Goal: Task Accomplishment & Management: Complete application form

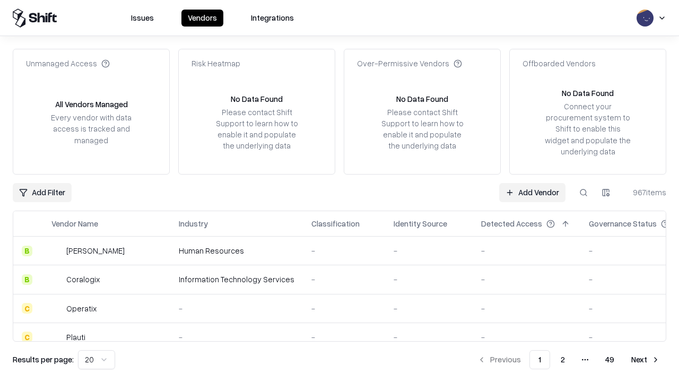
click at [532, 192] on link "Add Vendor" at bounding box center [532, 192] width 66 height 19
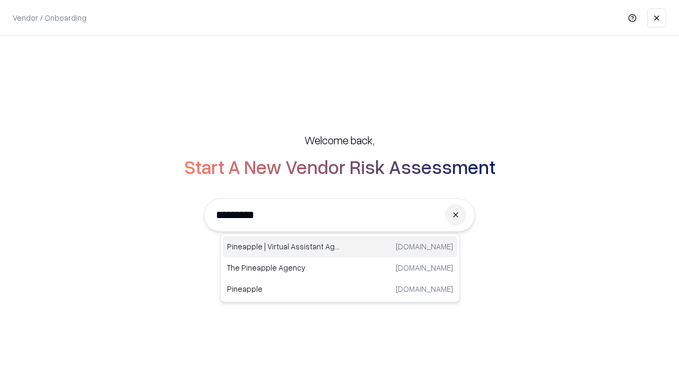
click at [340, 247] on div "Pineapple | Virtual Assistant Agency [DOMAIN_NAME]" at bounding box center [340, 246] width 234 height 21
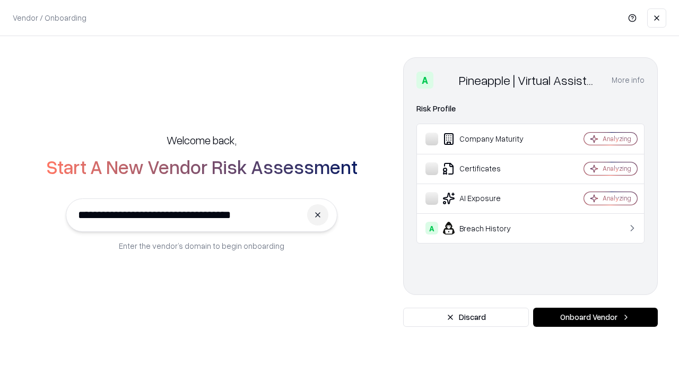
type input "**********"
click at [595, 317] on button "Onboard Vendor" at bounding box center [595, 317] width 125 height 19
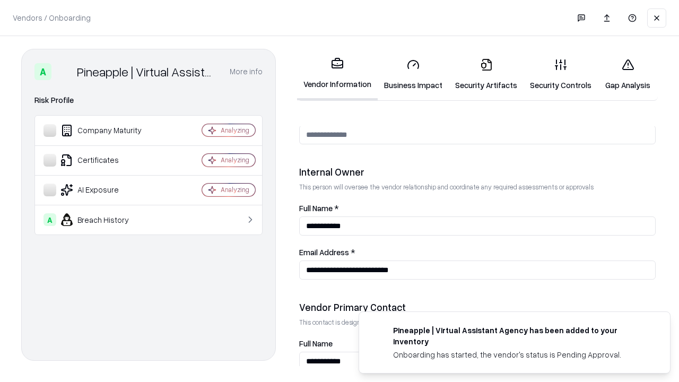
scroll to position [550, 0]
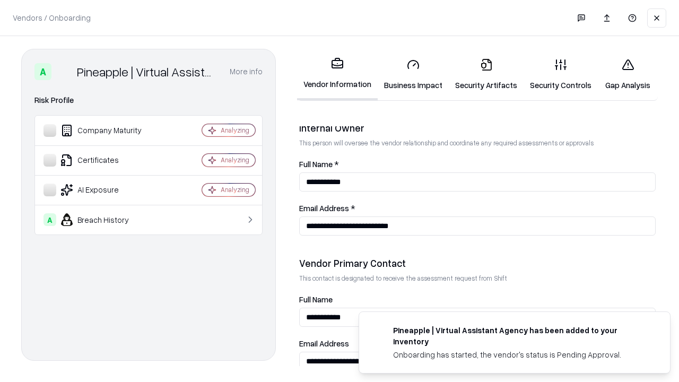
click at [413, 74] on link "Business Impact" at bounding box center [413, 74] width 71 height 49
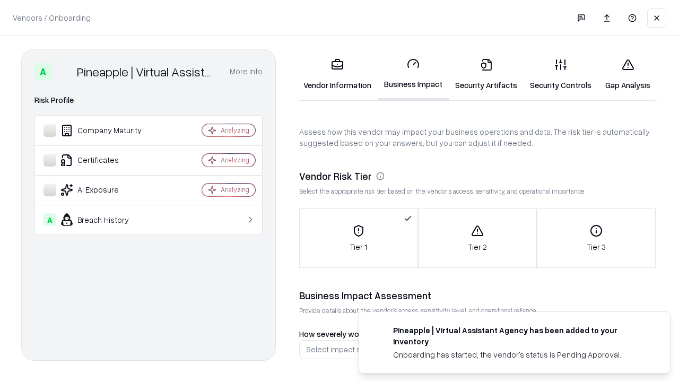
click at [486, 74] on link "Security Artifacts" at bounding box center [486, 74] width 75 height 49
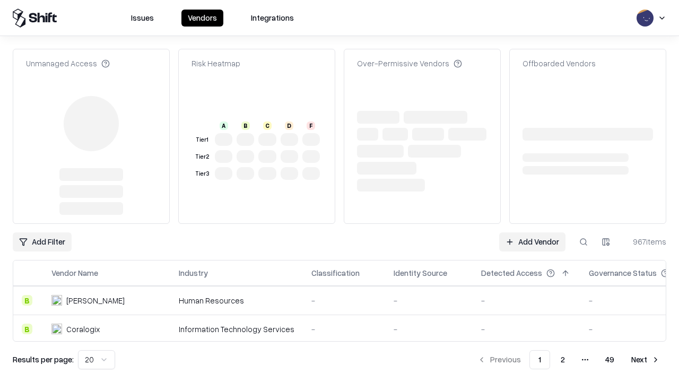
click at [532, 232] on link "Add Vendor" at bounding box center [532, 241] width 66 height 19
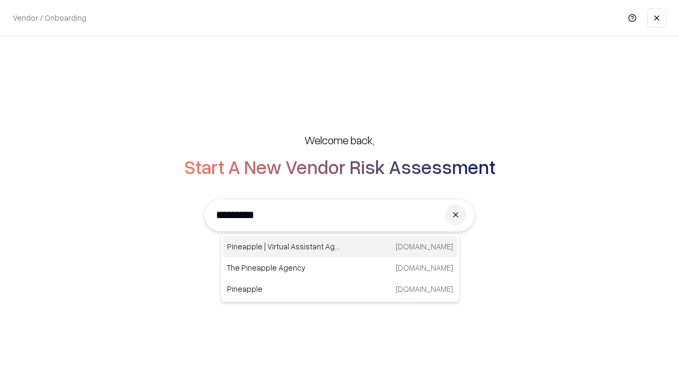
click at [340, 247] on div "Pineapple | Virtual Assistant Agency [DOMAIN_NAME]" at bounding box center [340, 246] width 234 height 21
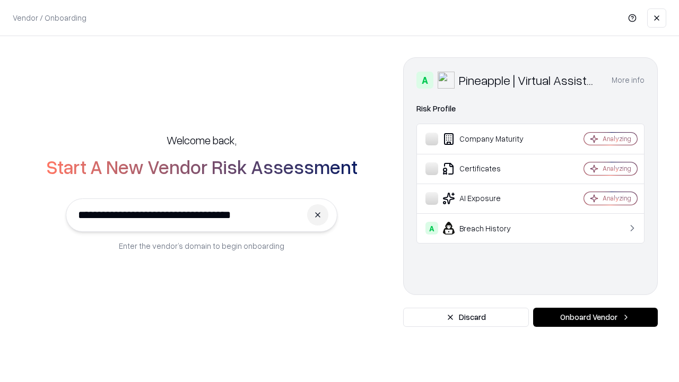
type input "**********"
click at [595, 317] on button "Onboard Vendor" at bounding box center [595, 317] width 125 height 19
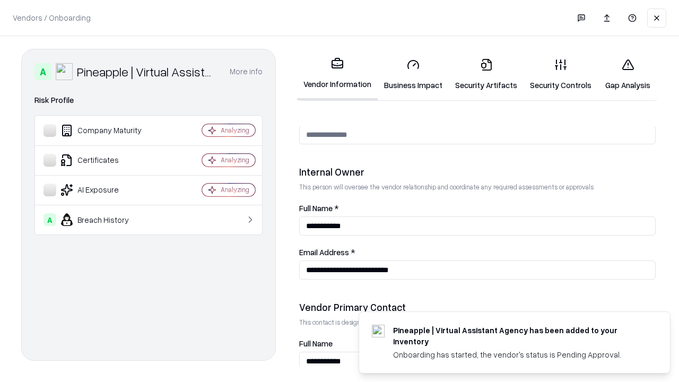
scroll to position [550, 0]
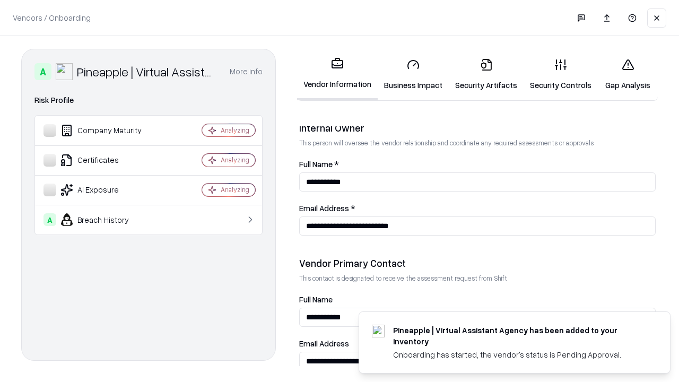
click at [627, 74] on link "Gap Analysis" at bounding box center [628, 74] width 60 height 49
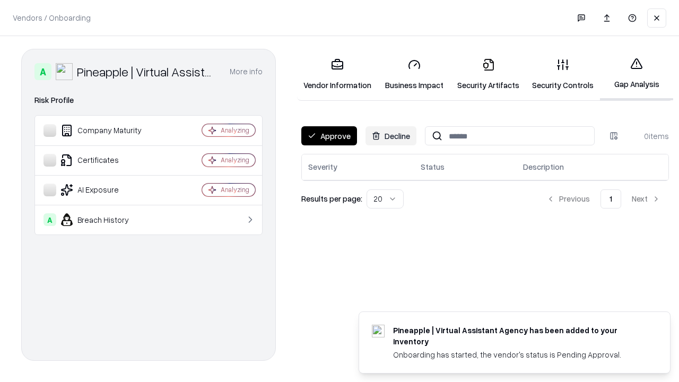
click at [329, 136] on button "Approve" at bounding box center [329, 135] width 56 height 19
